Goal: Information Seeking & Learning: Understand process/instructions

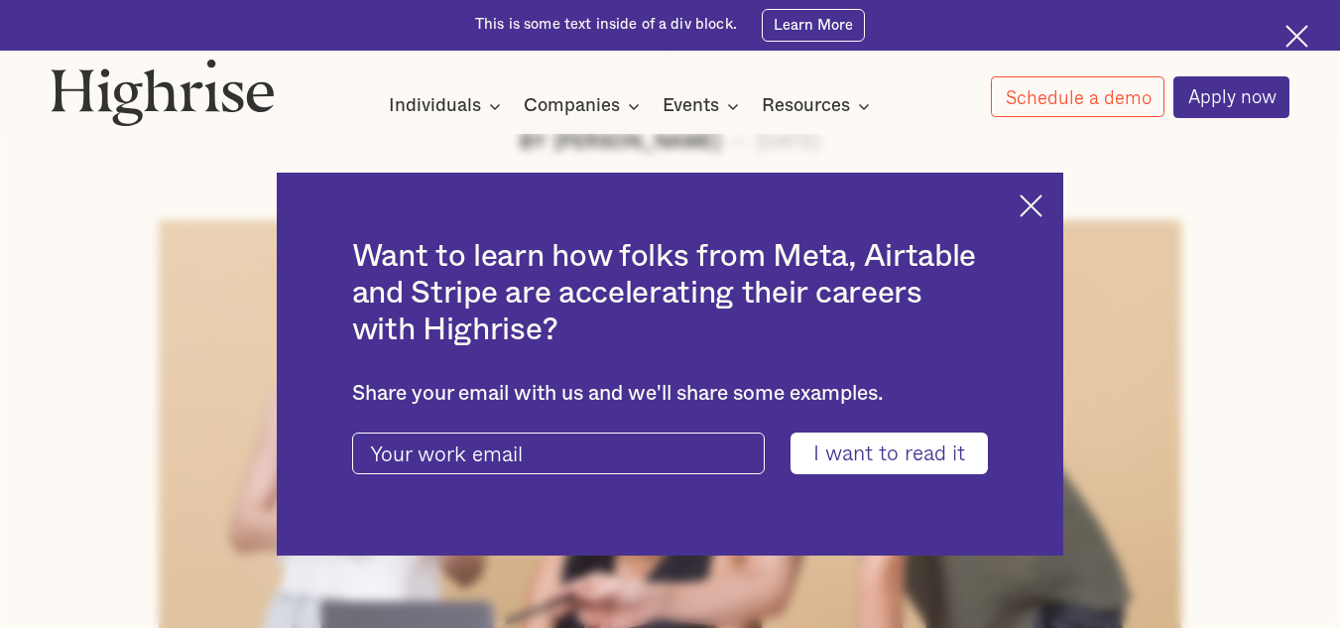
scroll to position [538, 0]
click at [1043, 205] on img at bounding box center [1031, 205] width 23 height 23
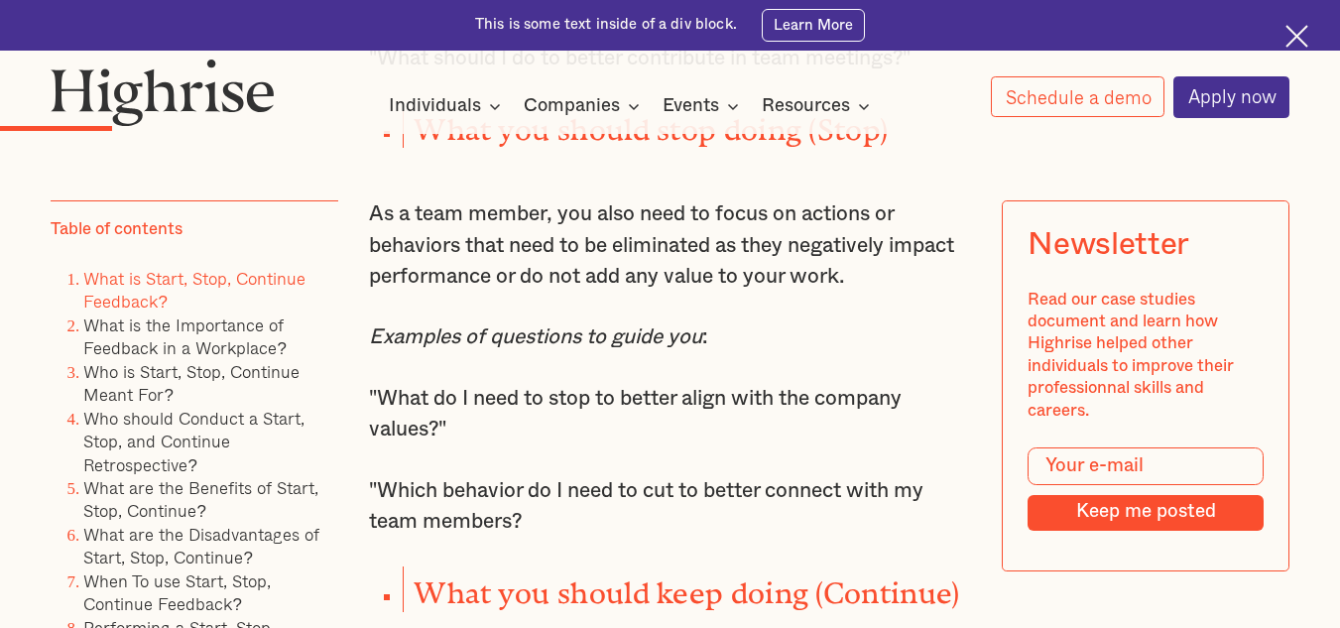
scroll to position [2555, 0]
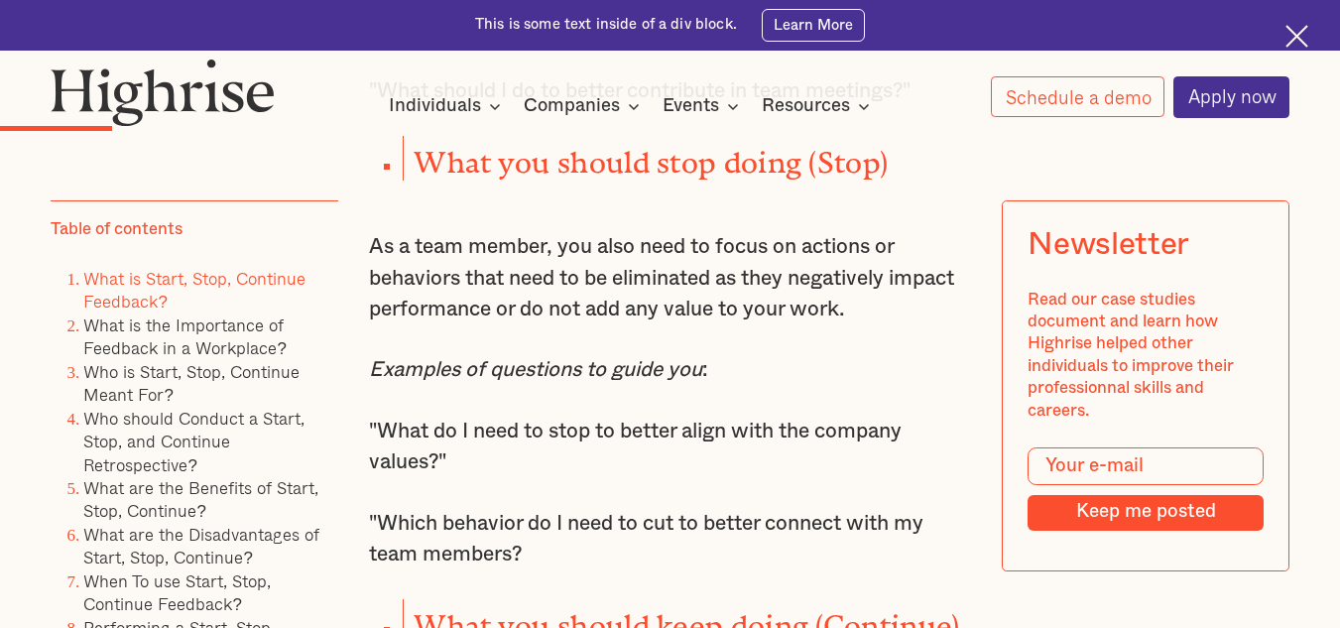
click at [519, 380] on em "Examples of questions to guide you" at bounding box center [535, 369] width 333 height 21
click at [507, 325] on p "As a team member, you also need to focus on actions or behaviors that need to b…" at bounding box center [670, 278] width 602 height 94
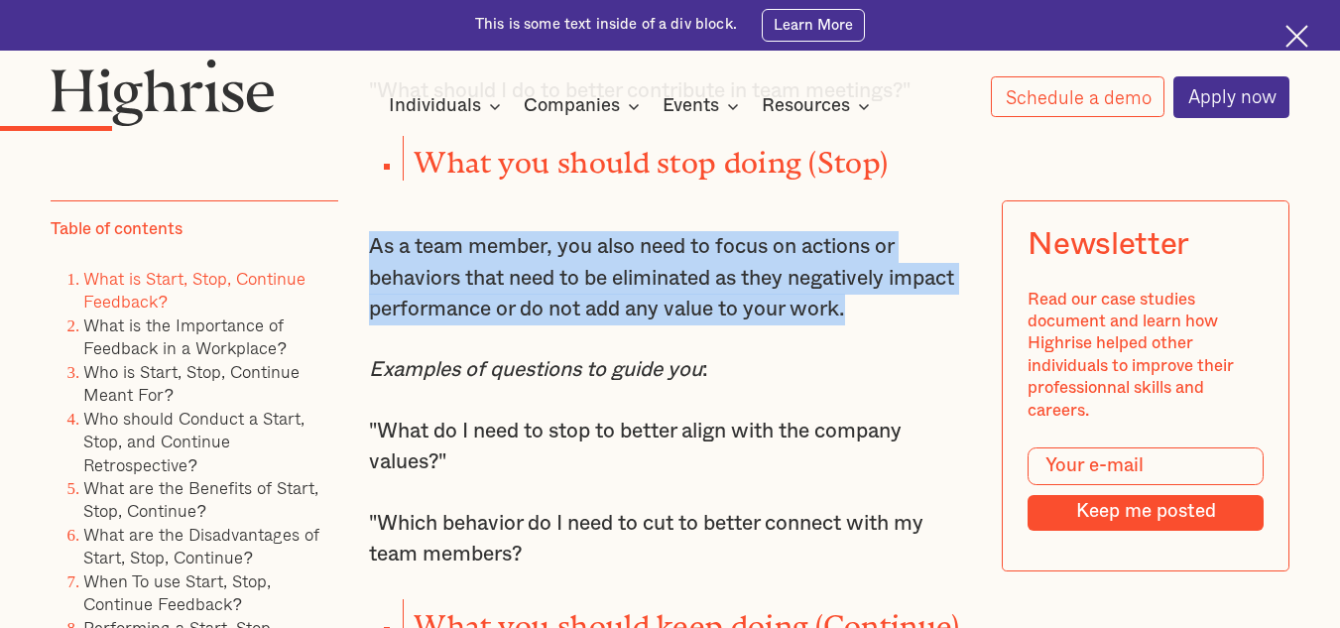
click at [507, 325] on p "As a team member, you also need to focus on actions or behaviors that need to b…" at bounding box center [670, 278] width 602 height 94
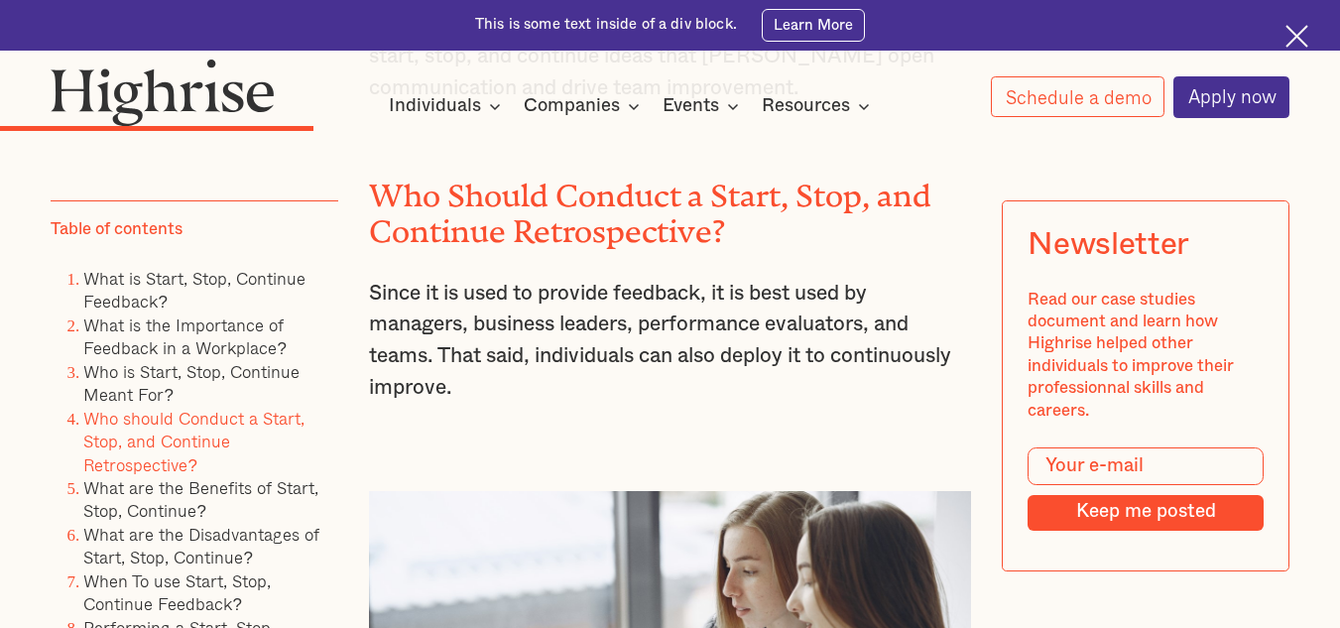
scroll to position [4842, 0]
click at [488, 241] on h2 "Who Should Conduct a Start, Stop, and Continue Retrospective?" at bounding box center [670, 205] width 602 height 71
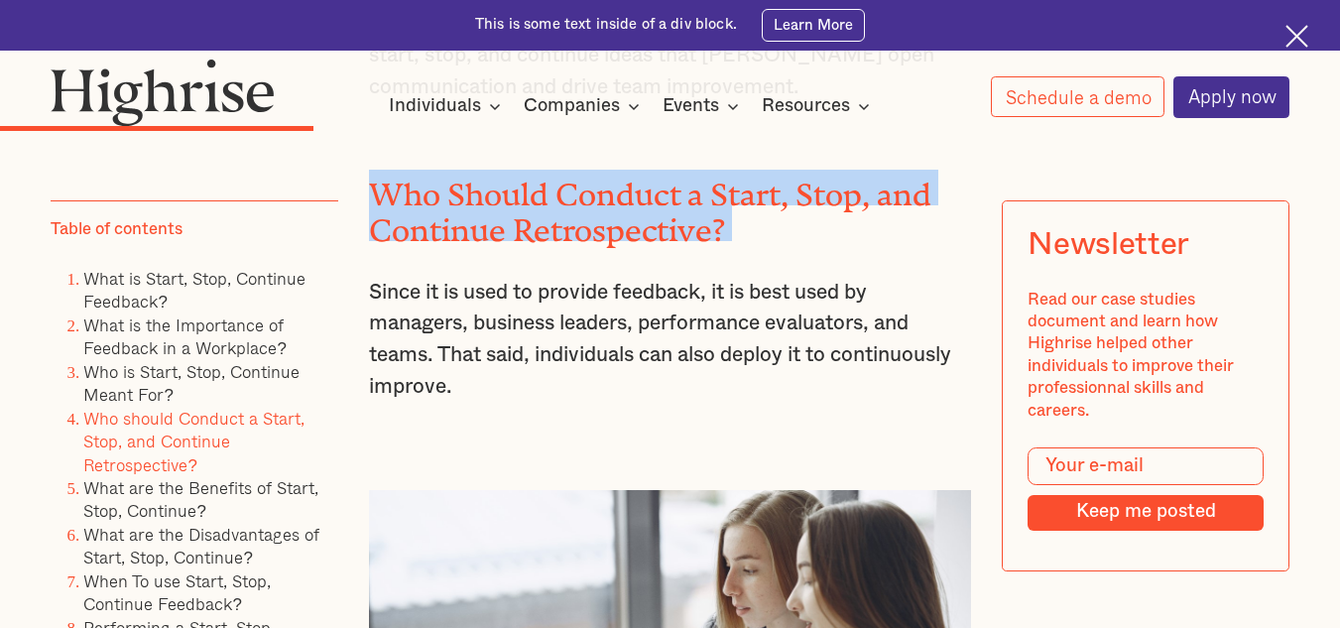
click at [488, 241] on h2 "Who Should Conduct a Start, Stop, and Continue Retrospective?" at bounding box center [670, 205] width 602 height 71
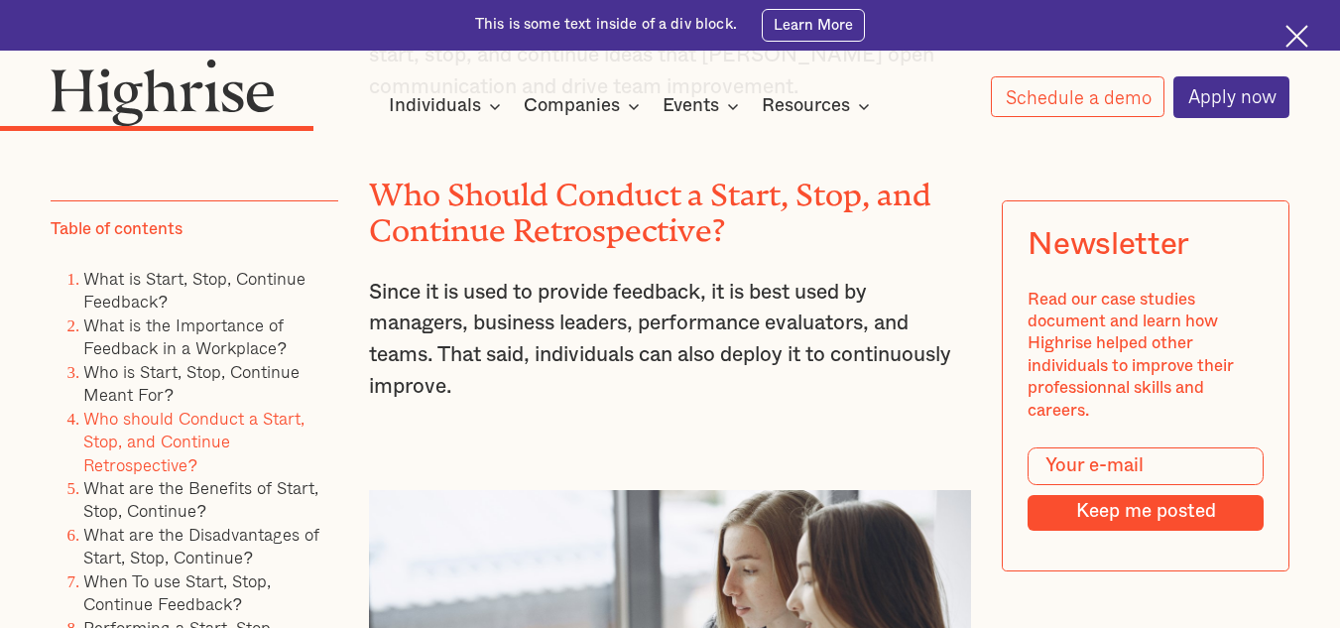
click at [502, 388] on p "Since it is used to provide feedback, it is best used by managers, business lea…" at bounding box center [670, 340] width 602 height 126
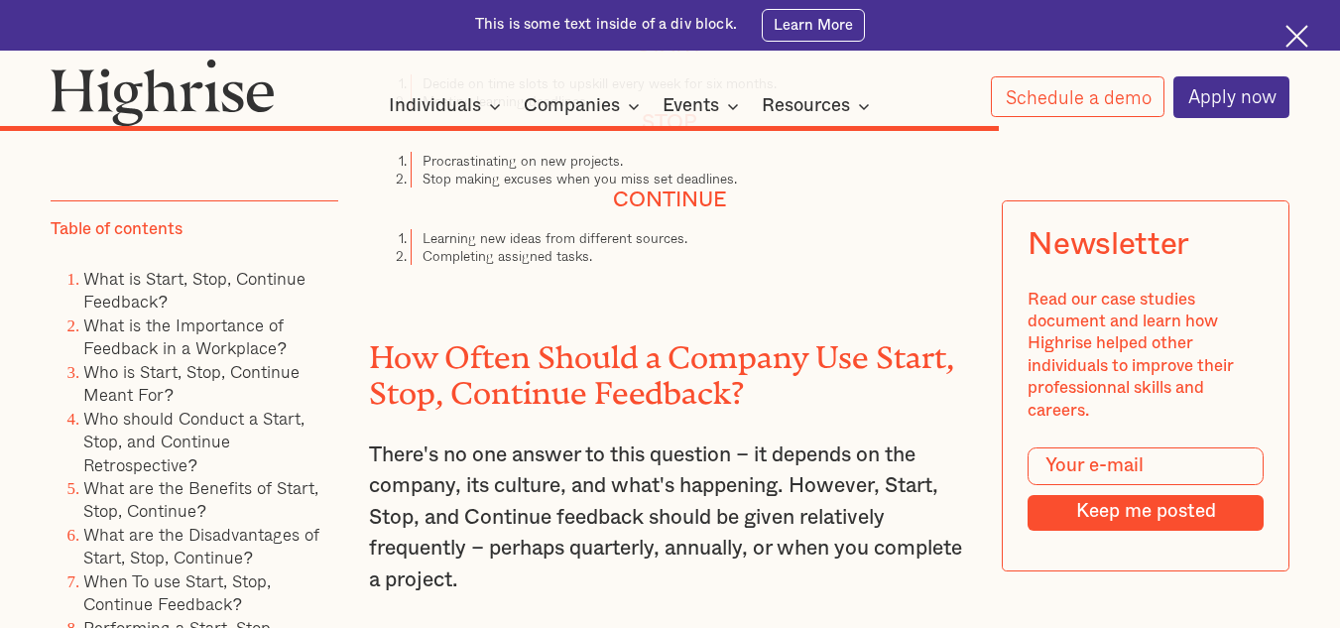
scroll to position [12611, 0]
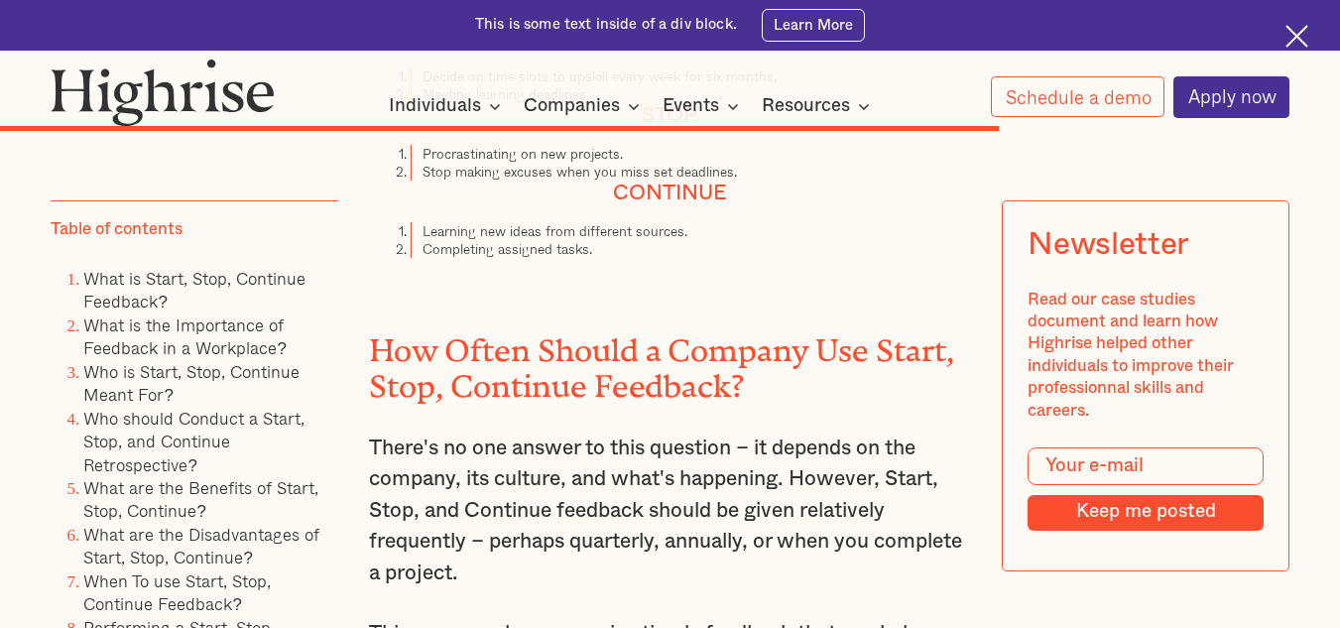
click at [447, 181] on li "Stop making excuses when you miss set deadlines." at bounding box center [691, 172] width 561 height 18
drag, startPoint x: 447, startPoint y: 274, endPoint x: 562, endPoint y: 288, distance: 114.9
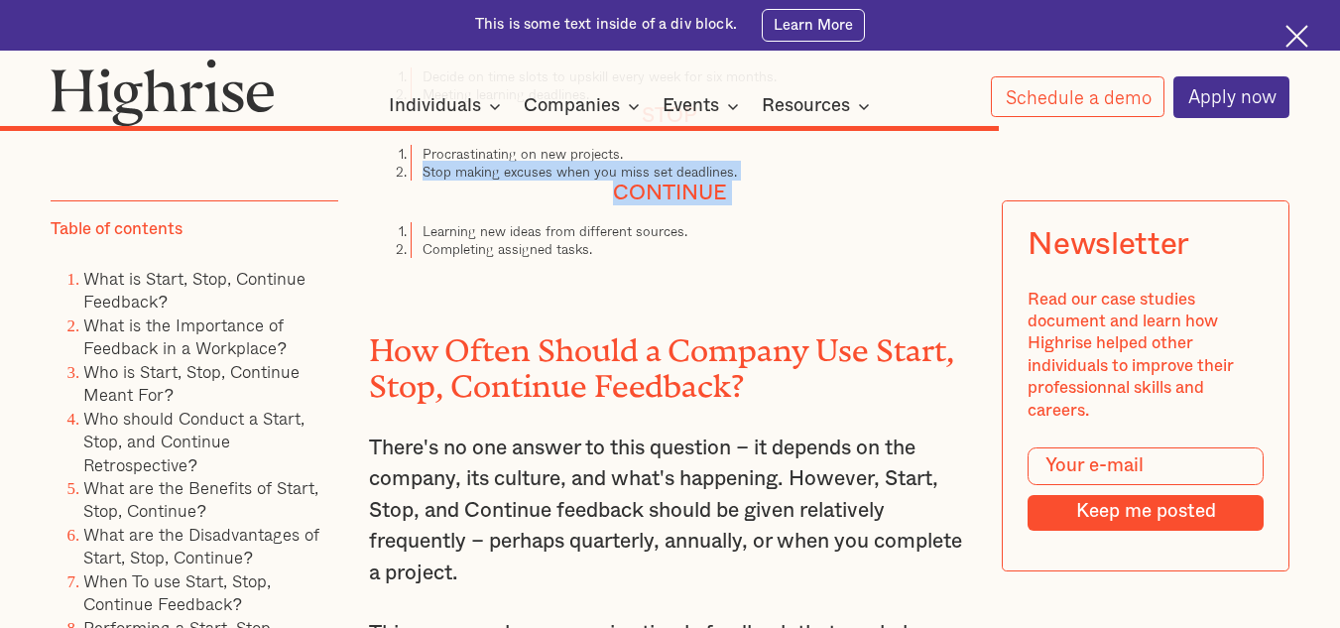
click at [562, 205] on h4 "Continue" at bounding box center [670, 193] width 602 height 25
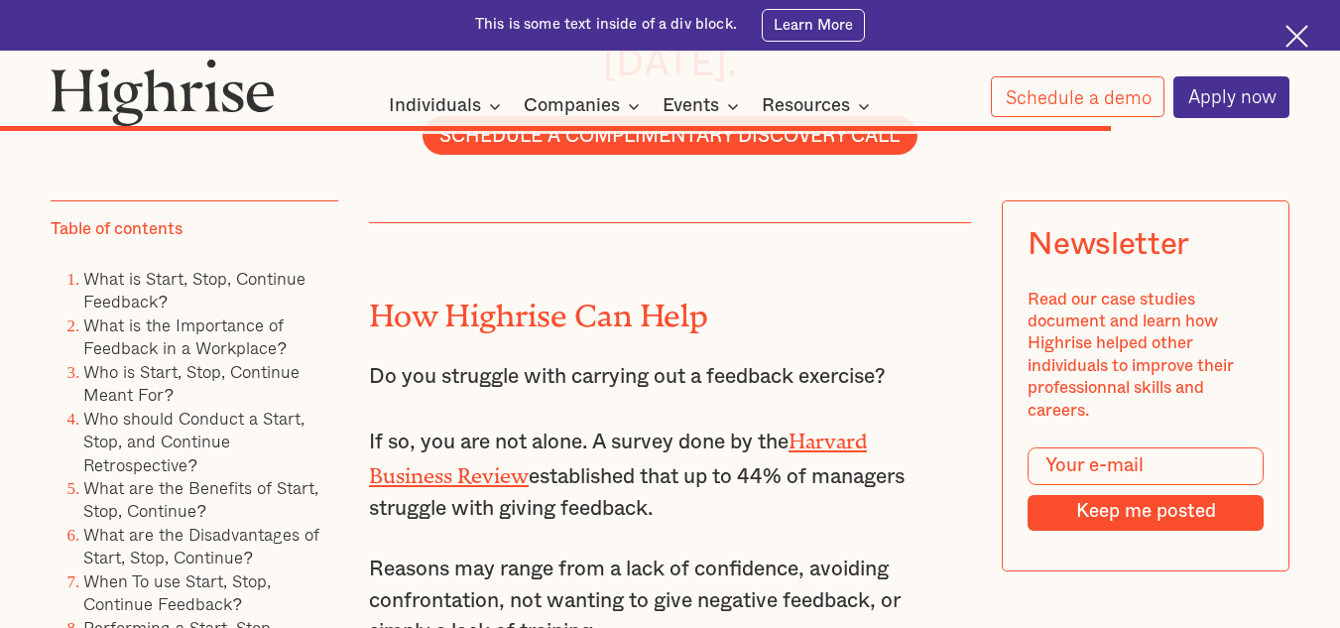
scroll to position [13944, 0]
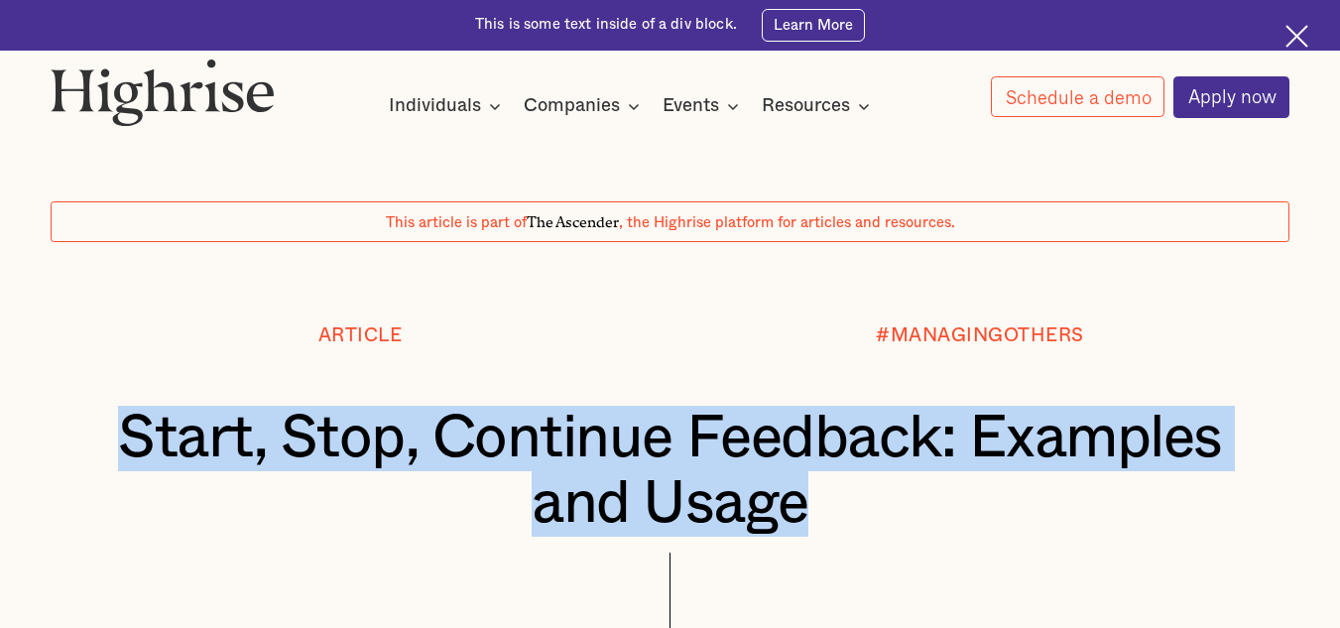
click at [524, 442] on h1 "Start, Stop, Continue Feedback: Examples and Usage" at bounding box center [670, 471] width 1137 height 131
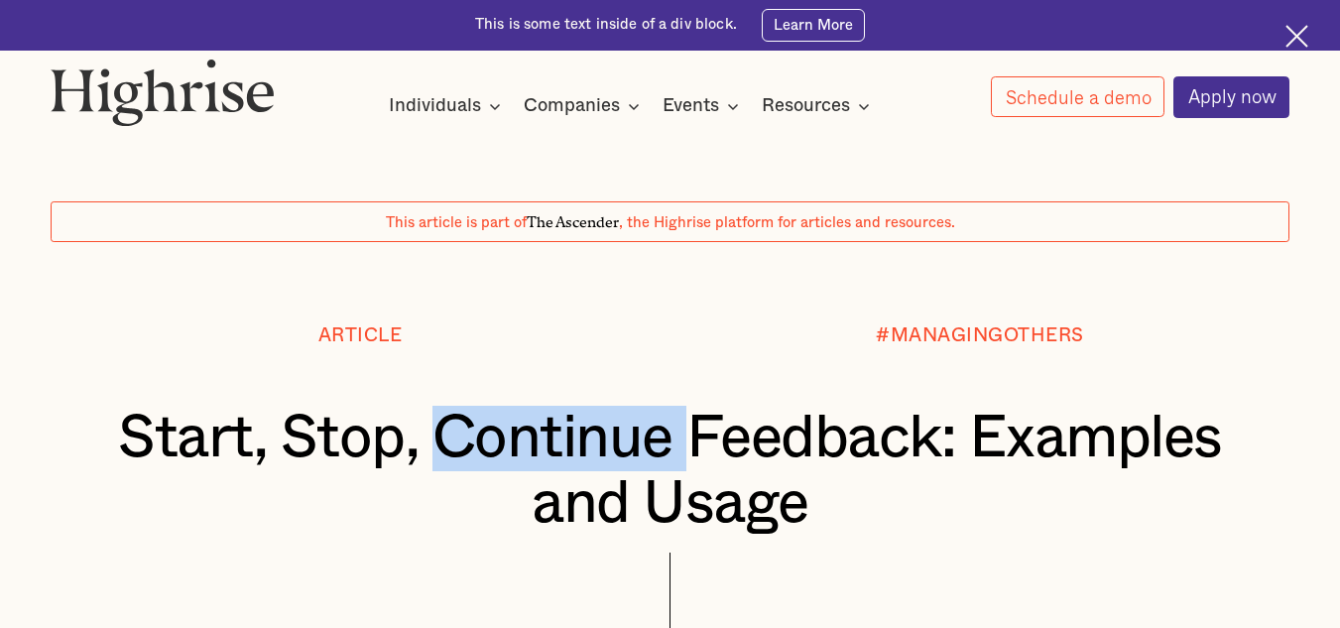
click at [524, 442] on h1 "Start, Stop, Continue Feedback: Examples and Usage" at bounding box center [670, 471] width 1137 height 131
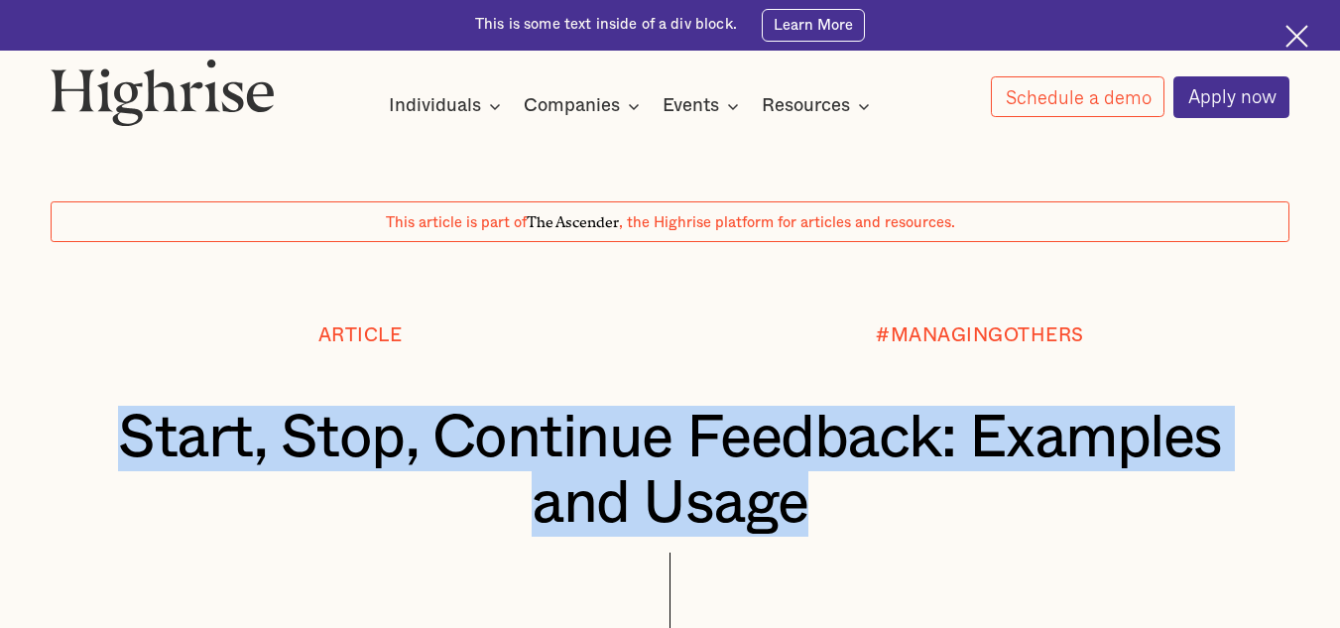
click at [524, 442] on h1 "Start, Stop, Continue Feedback: Examples and Usage" at bounding box center [670, 471] width 1137 height 131
click at [564, 456] on h1 "Start, Stop, Continue Feedback: Examples and Usage" at bounding box center [670, 471] width 1137 height 131
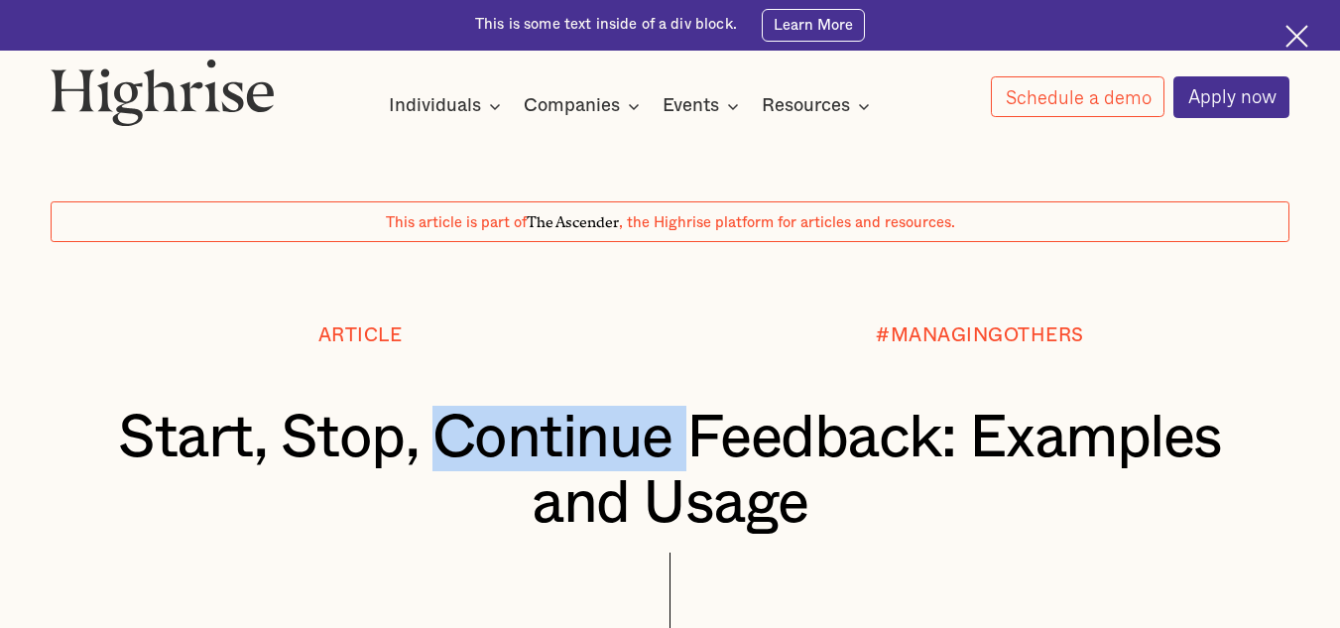
click at [564, 456] on h1 "Start, Stop, Continue Feedback: Examples and Usage" at bounding box center [670, 471] width 1137 height 131
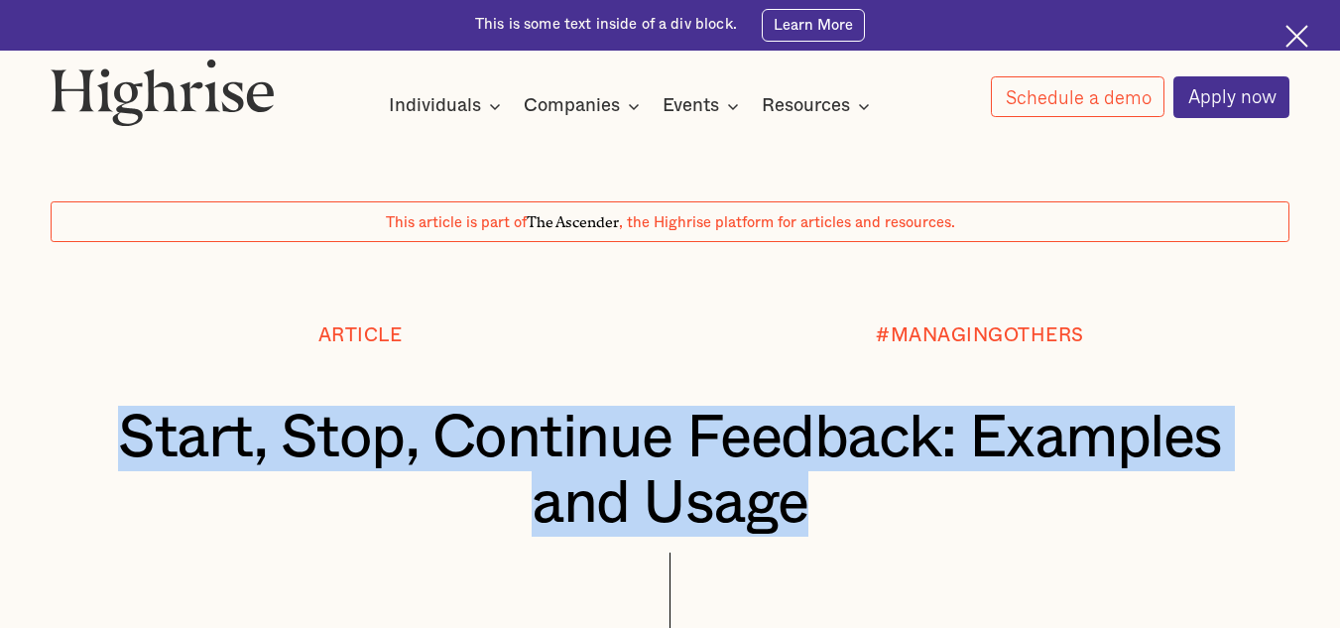
click at [564, 456] on h1 "Start, Stop, Continue Feedback: Examples and Usage" at bounding box center [670, 471] width 1137 height 131
click at [595, 452] on h1 "Start, Stop, Continue Feedback: Examples and Usage" at bounding box center [670, 471] width 1137 height 131
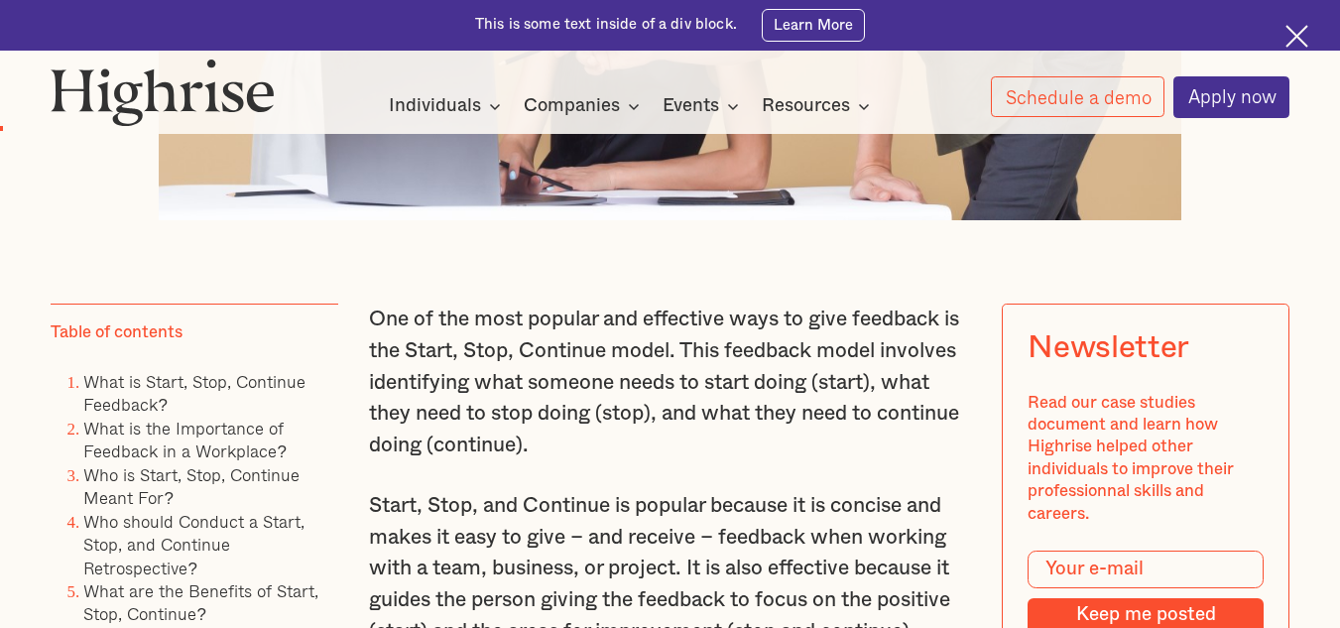
scroll to position [1387, 0]
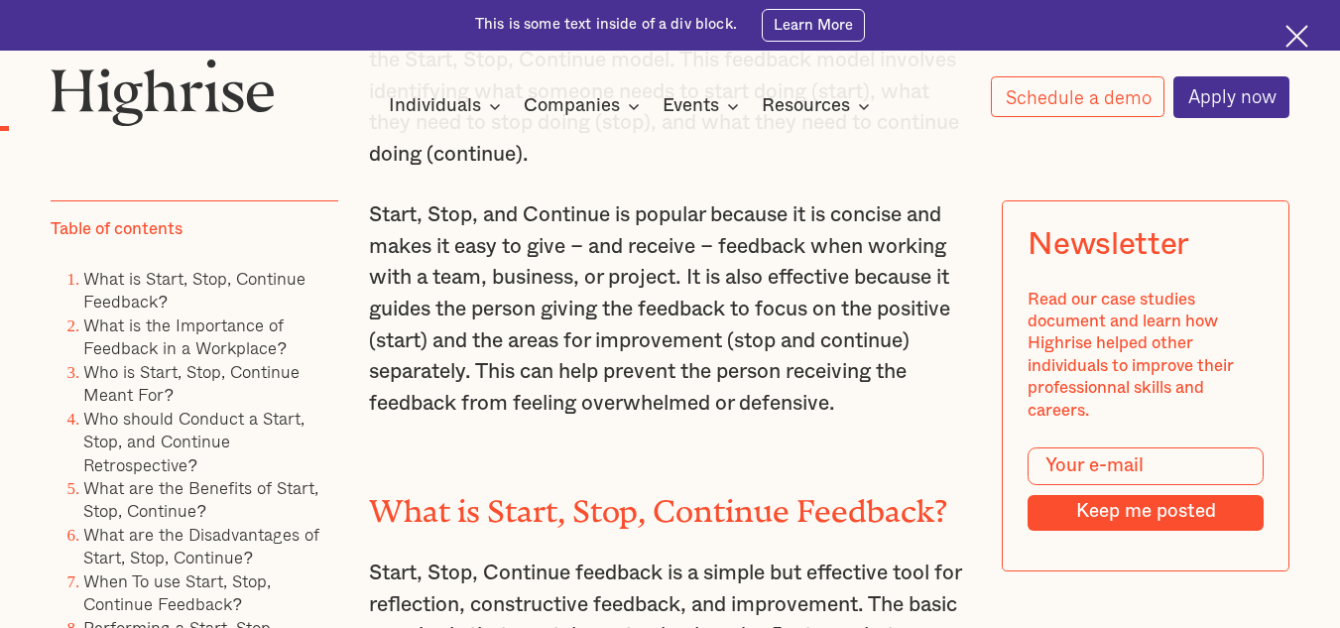
click at [583, 314] on p "Start, Stop, and Continue is popular because it is concise and makes it easy to…" at bounding box center [670, 309] width 602 height 220
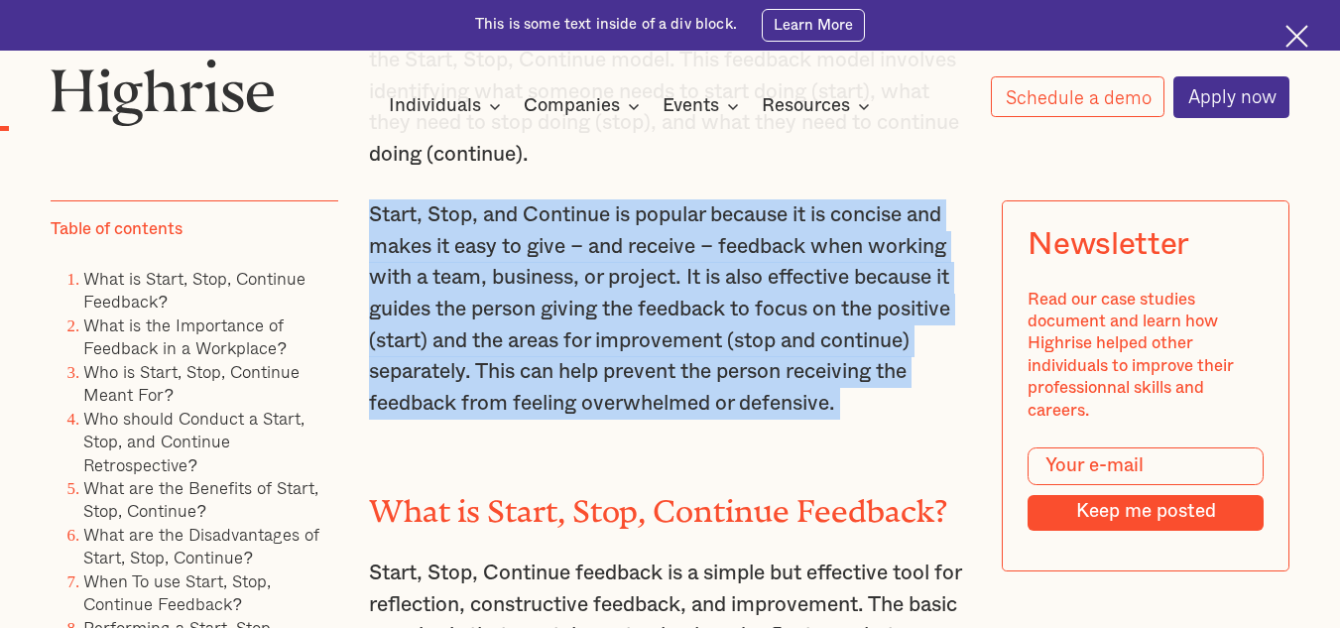
click at [583, 314] on p "Start, Stop, and Continue is popular because it is concise and makes it easy to…" at bounding box center [670, 309] width 602 height 220
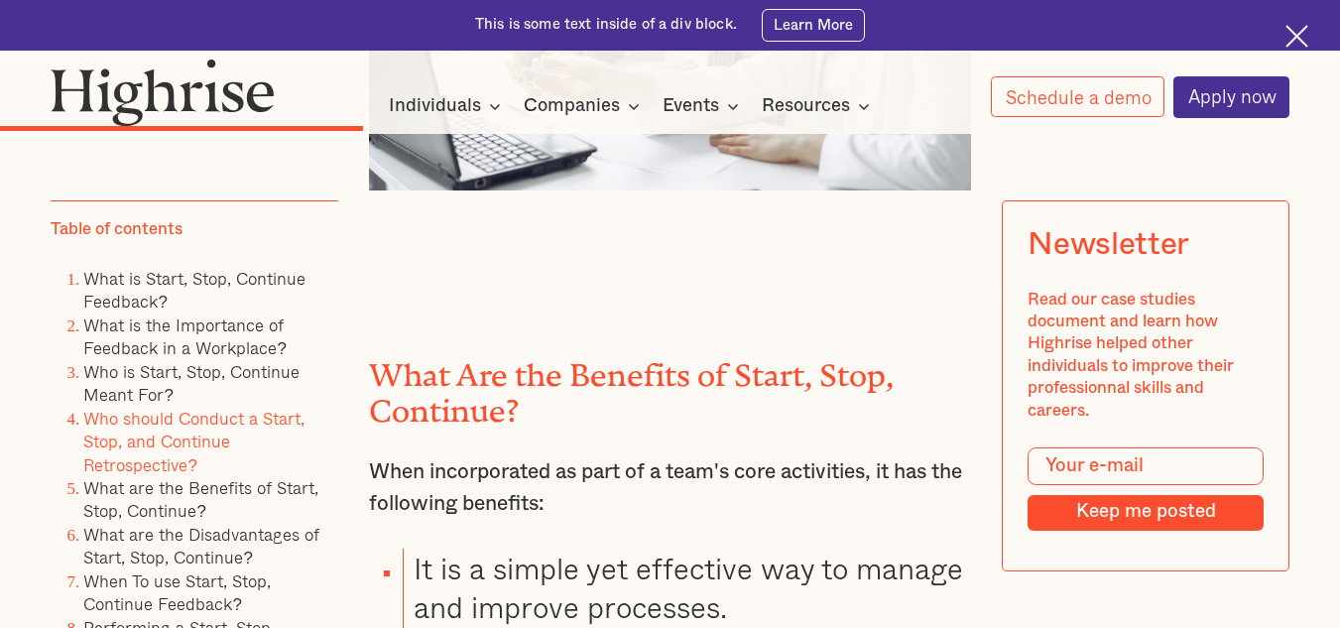
scroll to position [5616, 0]
